Goal: Transaction & Acquisition: Purchase product/service

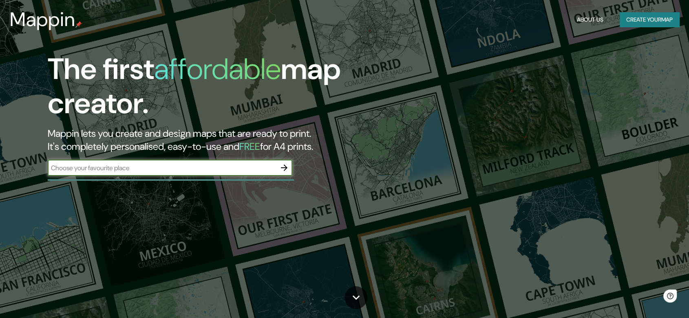
click at [151, 170] on input "text" at bounding box center [162, 167] width 228 height 9
type input "villa maria del triunfo lima [GEOGRAPHIC_DATA]"
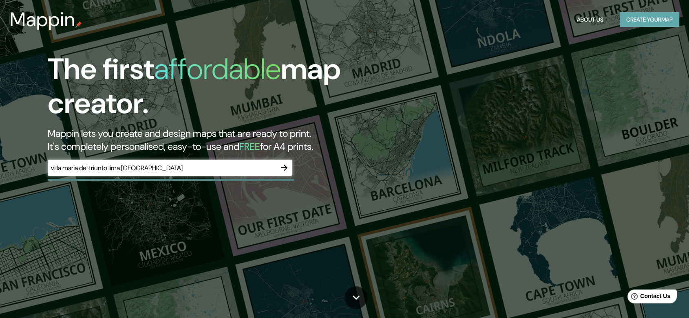
click at [651, 21] on button "Create your map" at bounding box center [648, 19] width 59 height 15
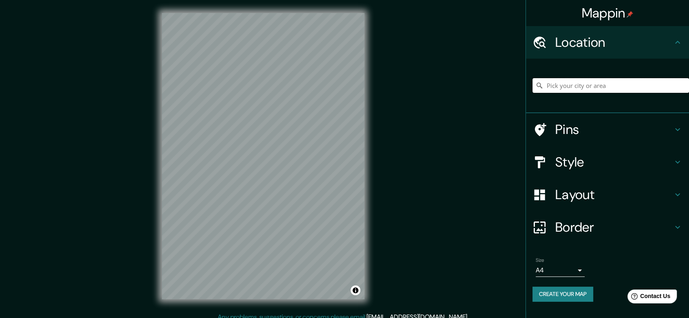
click at [631, 87] on input "Pick your city or area" at bounding box center [610, 85] width 156 height 15
type input "Villa [PERSON_NAME], [GEOGRAPHIC_DATA], [GEOGRAPHIC_DATA], [GEOGRAPHIC_DATA]"
click at [576, 172] on div "Style" at bounding box center [607, 162] width 163 height 33
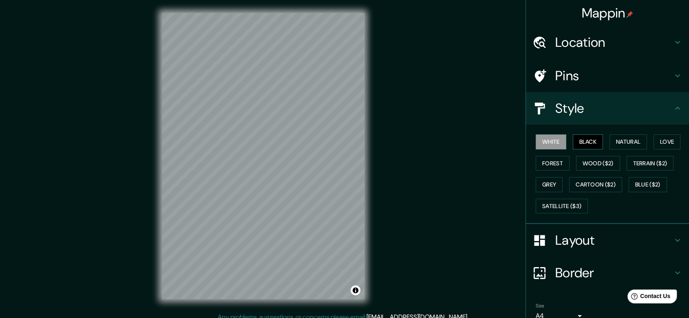
click at [584, 137] on button "Black" at bounding box center [587, 141] width 31 height 15
click at [623, 139] on button "Natural" at bounding box center [627, 141] width 37 height 15
click at [664, 142] on button "Love" at bounding box center [666, 141] width 27 height 15
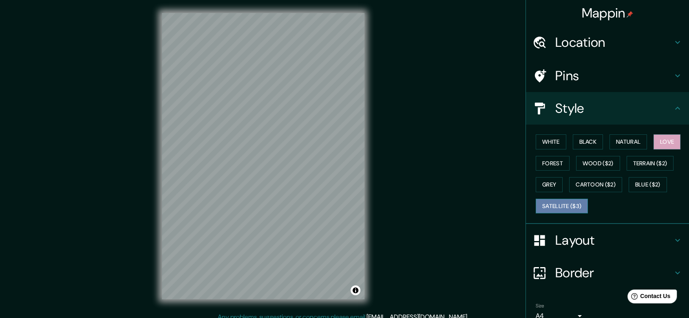
click at [556, 208] on button "Satellite ($3)" at bounding box center [561, 206] width 52 height 15
click at [551, 145] on button "White" at bounding box center [550, 141] width 31 height 15
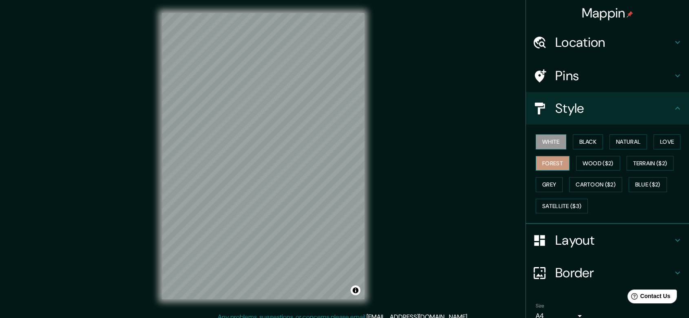
click at [542, 165] on button "Forest" at bounding box center [552, 163] width 34 height 15
click at [583, 162] on button "Wood ($2)" at bounding box center [598, 163] width 44 height 15
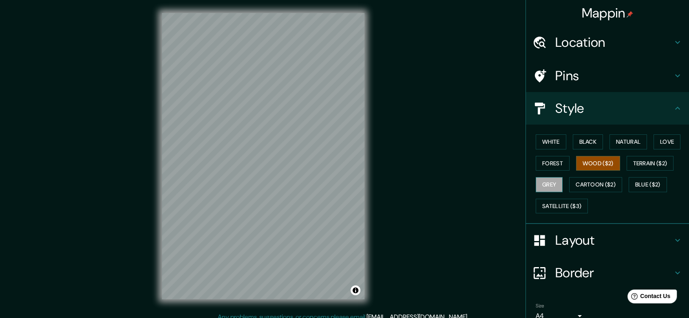
click at [541, 186] on button "Grey" at bounding box center [548, 184] width 27 height 15
click at [581, 186] on button "Cartoon ($2)" at bounding box center [595, 184] width 53 height 15
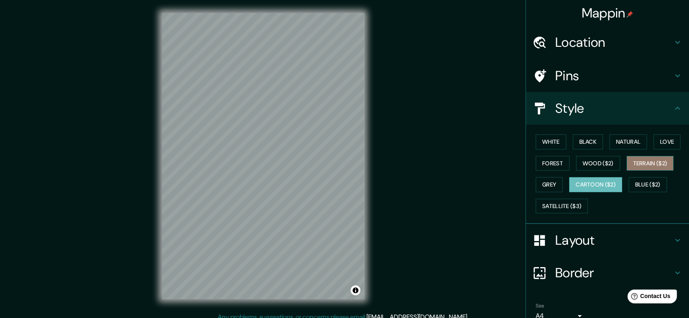
click at [641, 162] on button "Terrain ($2)" at bounding box center [649, 163] width 47 height 15
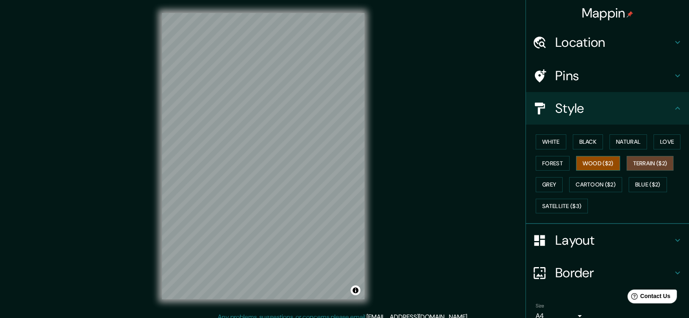
click at [597, 161] on button "Wood ($2)" at bounding box center [598, 163] width 44 height 15
click at [535, 161] on button "Forest" at bounding box center [552, 163] width 34 height 15
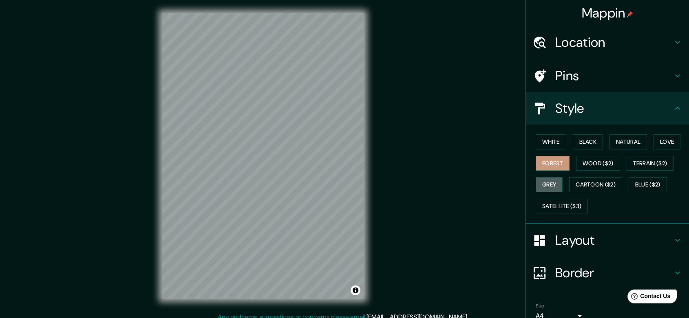
drag, startPoint x: 540, startPoint y: 186, endPoint x: 586, endPoint y: 192, distance: 46.4
click at [541, 186] on button "Grey" at bounding box center [548, 184] width 27 height 15
click at [595, 188] on button "Cartoon ($2)" at bounding box center [595, 184] width 53 height 15
